Goal: Entertainment & Leisure: Browse casually

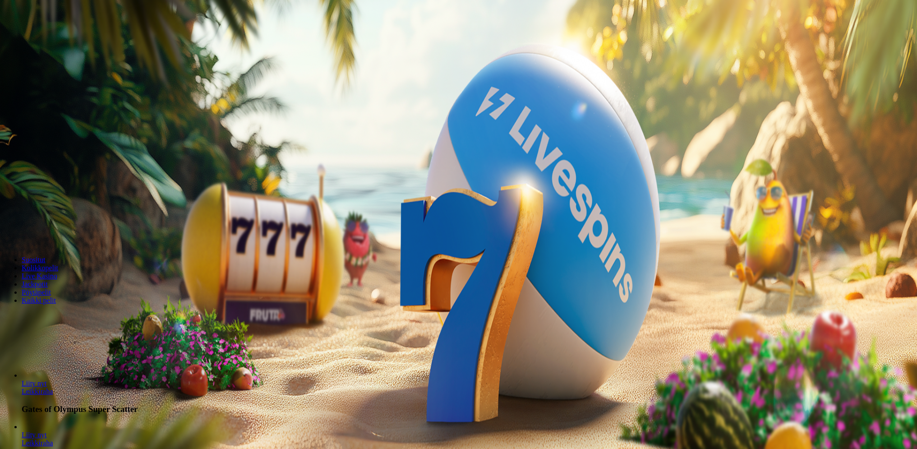
click at [68, 215] on input "***" at bounding box center [36, 210] width 64 height 9
type input "***"
click at [47, 239] on span "Talleta ja pelaa" at bounding box center [27, 235] width 40 height 7
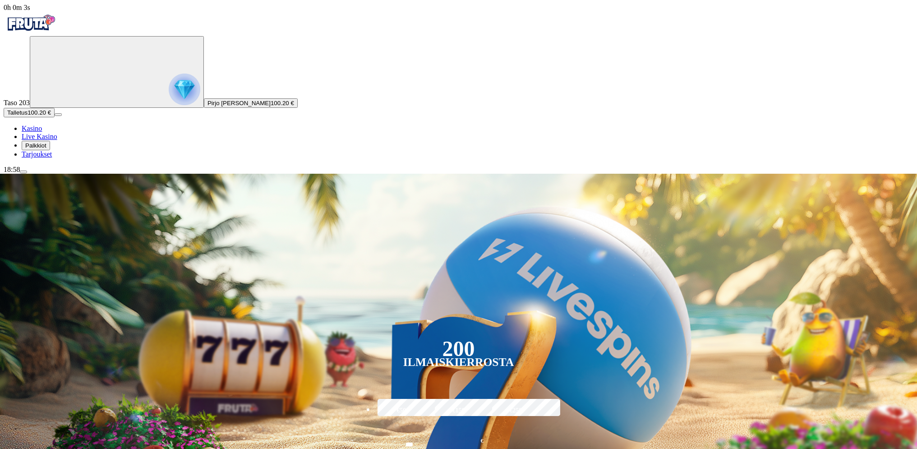
click at [43, 149] on span "Palkkiot" at bounding box center [35, 145] width 21 height 7
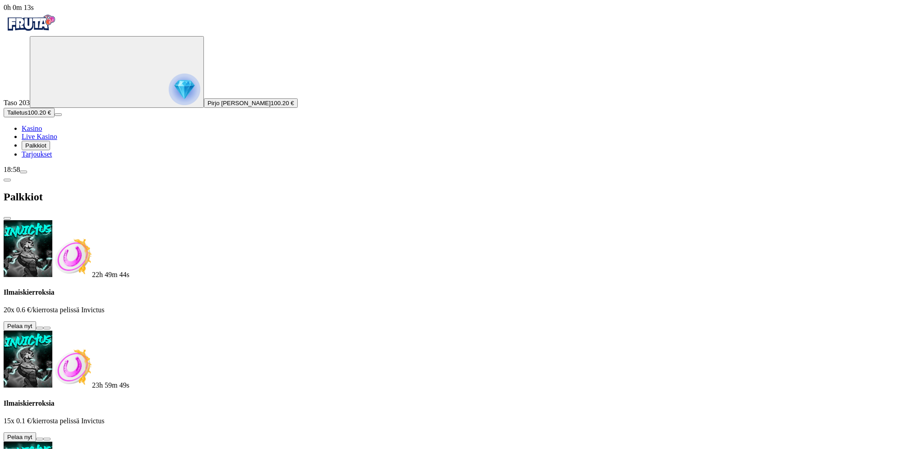
click at [43, 326] on button at bounding box center [39, 327] width 7 height 3
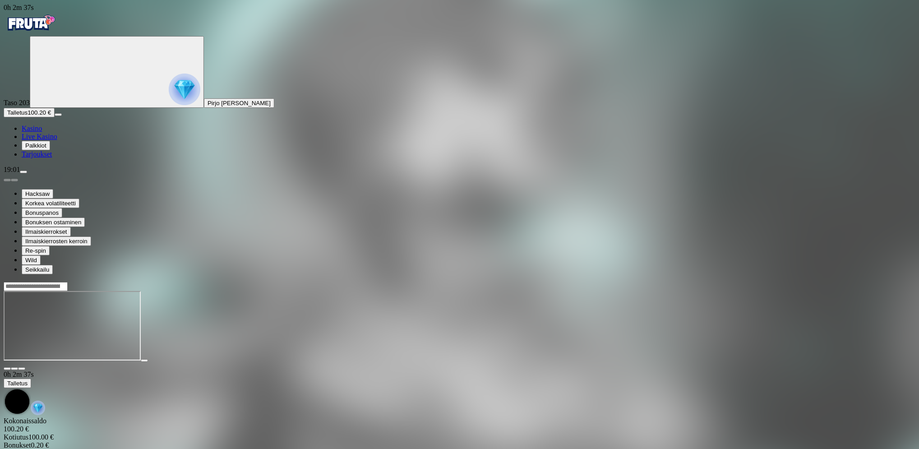
click at [46, 149] on span "Palkkiot" at bounding box center [35, 145] width 21 height 7
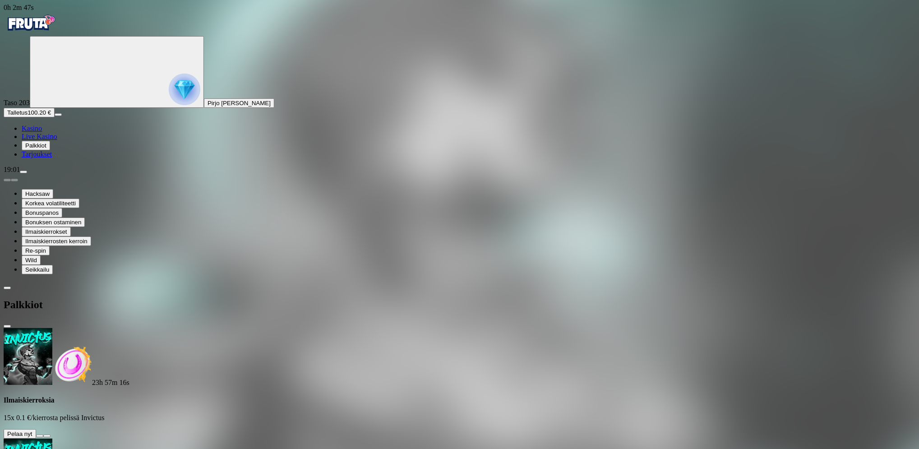
click at [7, 326] on span "close icon" at bounding box center [7, 326] width 0 height 0
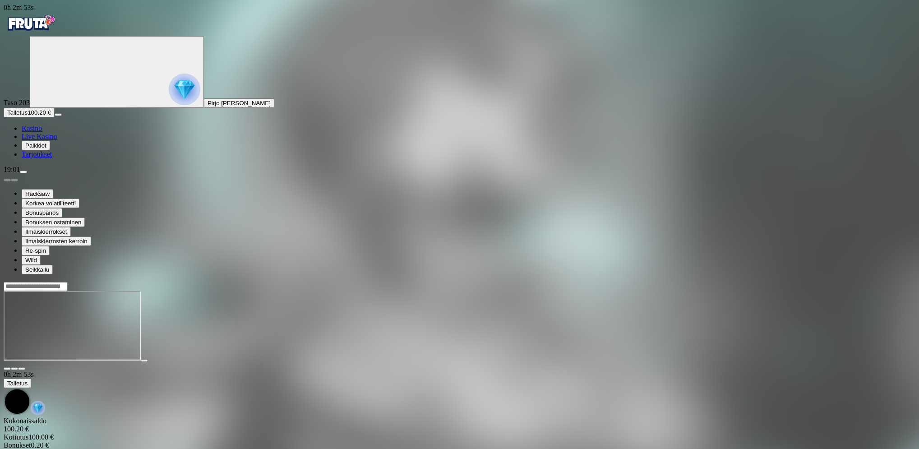
click at [42, 132] on span "Kasino" at bounding box center [32, 128] width 20 height 8
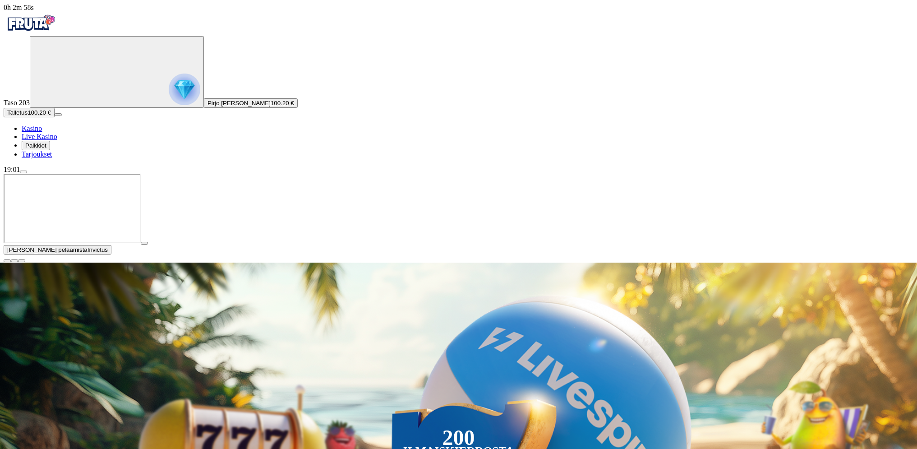
click at [7, 261] on span "close icon" at bounding box center [7, 261] width 0 height 0
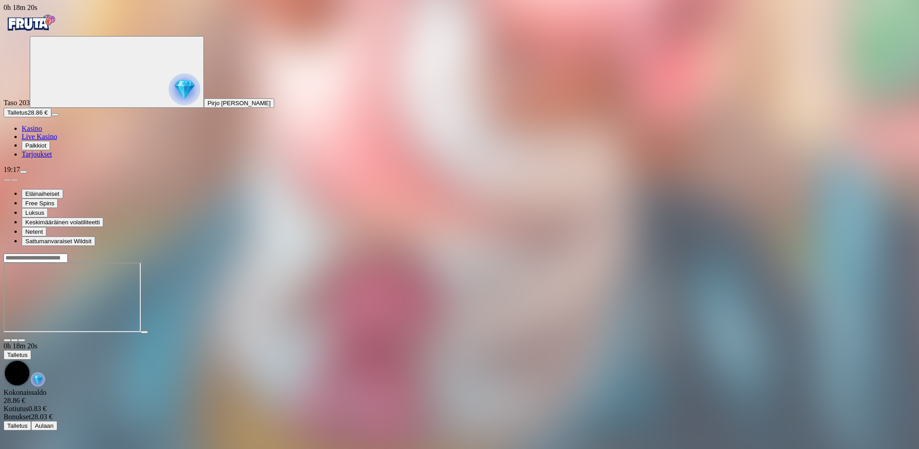
click at [23, 172] on span "menu icon" at bounding box center [23, 172] width 0 height 0
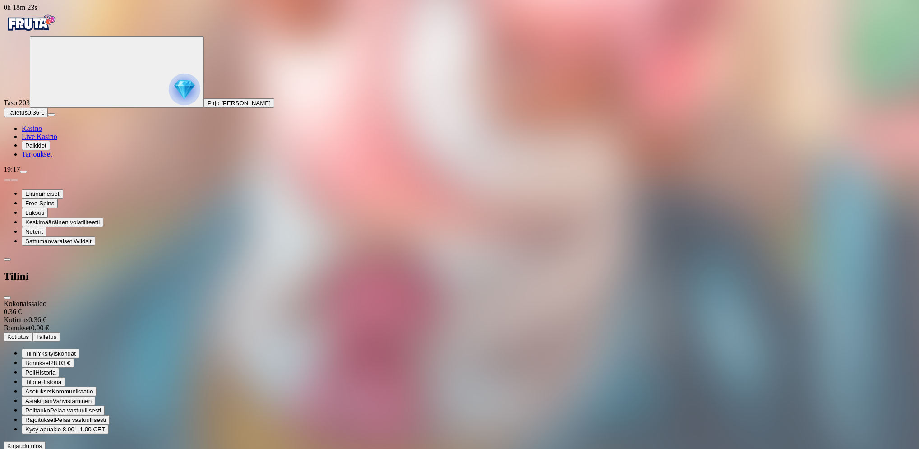
click at [42, 442] on span "Kirjaudu ulos" at bounding box center [24, 445] width 35 height 7
